Goal: Transaction & Acquisition: Obtain resource

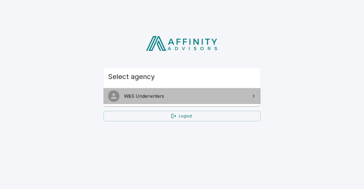
click at [154, 100] on link "W&S Underwriters" at bounding box center [181, 96] width 157 height 16
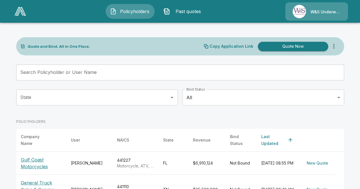
scroll to position [12, 0]
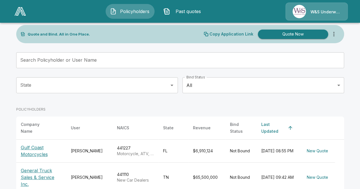
click at [32, 147] on p "Gulf Coast Motorcycles" at bounding box center [41, 151] width 41 height 14
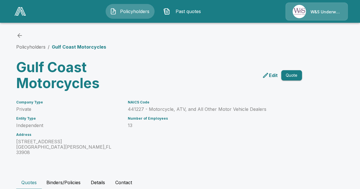
scroll to position [76, 0]
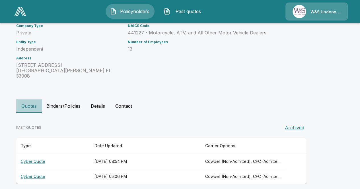
click at [35, 103] on button "Quotes" at bounding box center [29, 106] width 26 height 14
click at [34, 157] on th "Cyber Quote" at bounding box center [53, 161] width 74 height 15
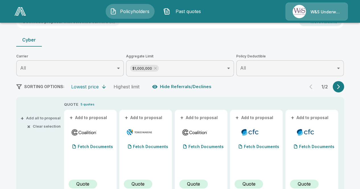
scroll to position [56, 0]
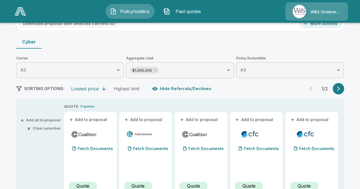
click at [337, 88] on icon "button" at bounding box center [338, 89] width 6 height 6
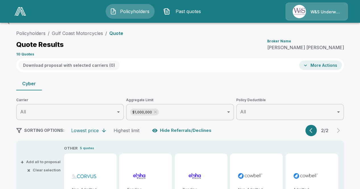
scroll to position [12, 0]
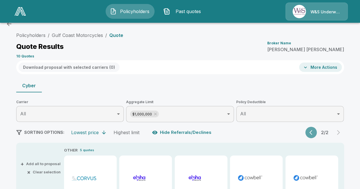
click at [309, 131] on button "button" at bounding box center [310, 132] width 11 height 11
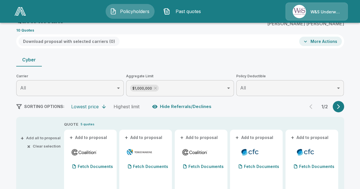
scroll to position [38, 0]
click at [142, 136] on button "+ Add to proposal" at bounding box center [144, 138] width 40 height 6
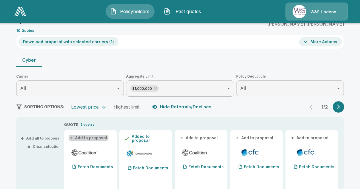
click at [96, 137] on button "+ Add to proposal" at bounding box center [89, 138] width 40 height 6
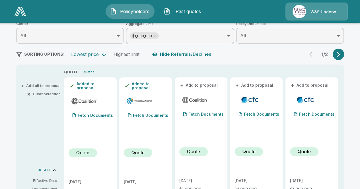
scroll to position [90, 0]
click at [204, 84] on button "+ Add to proposal" at bounding box center [199, 85] width 40 height 6
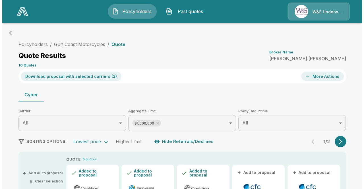
scroll to position [0, 0]
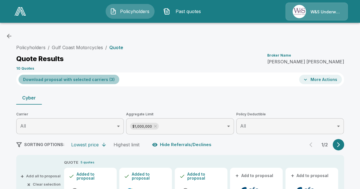
click at [97, 82] on button "Download proposal with selected carriers ( 3 )" at bounding box center [68, 79] width 101 height 9
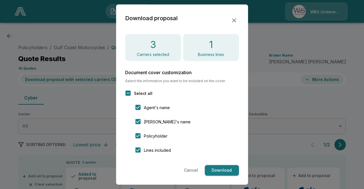
click at [220, 170] on button "Download" at bounding box center [222, 170] width 34 height 11
